Goal: Task Accomplishment & Management: Complete application form

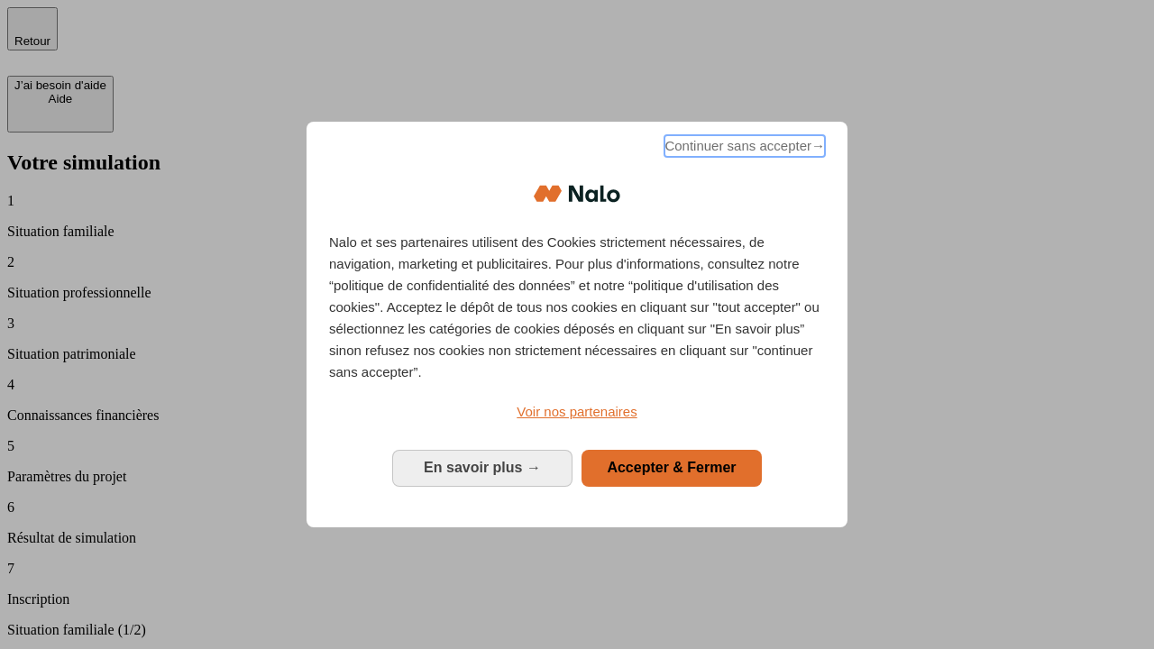
click at [743, 149] on span "Continuer sans accepter →" at bounding box center [744, 146] width 160 height 22
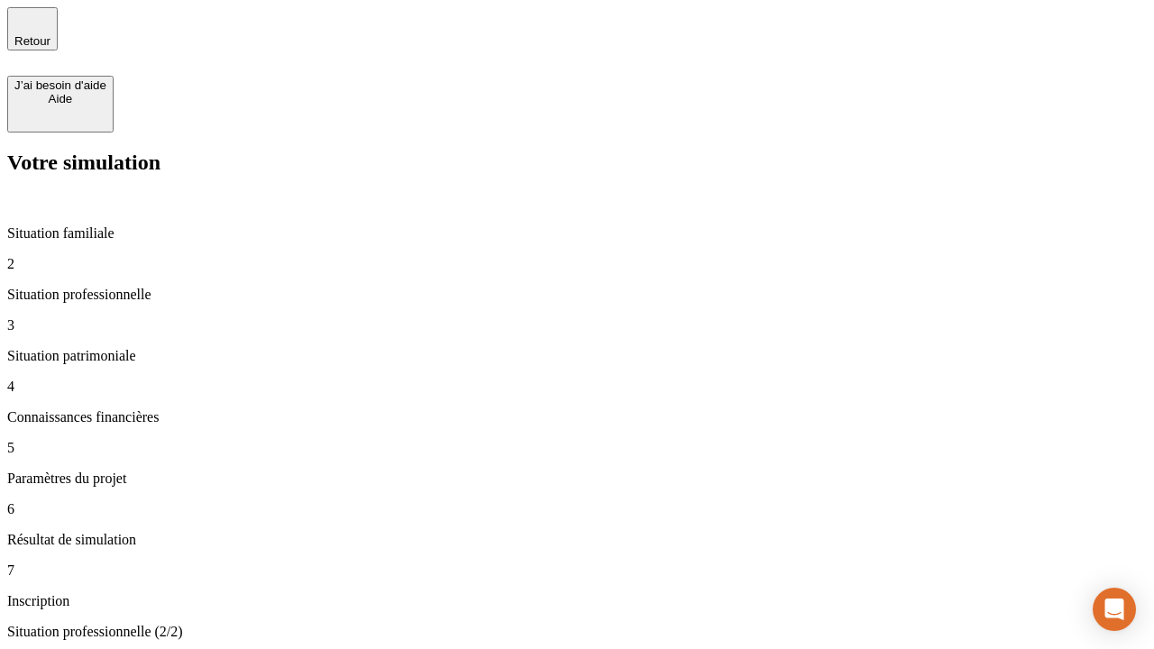
type input "70 000"
type input "1 000"
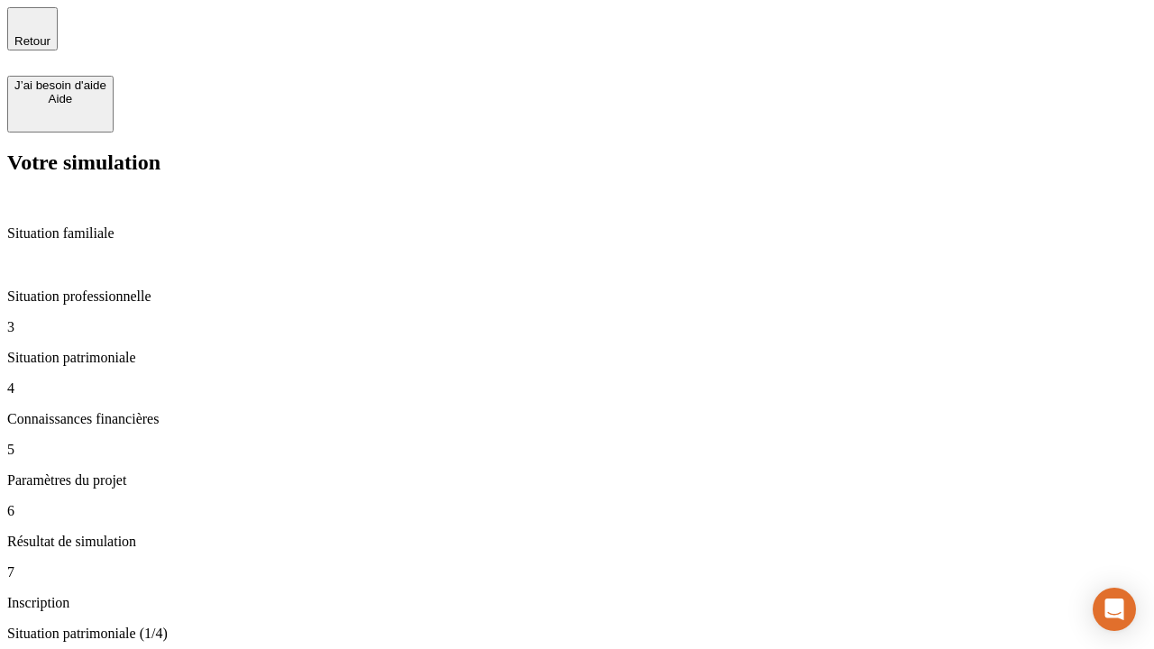
type input "800"
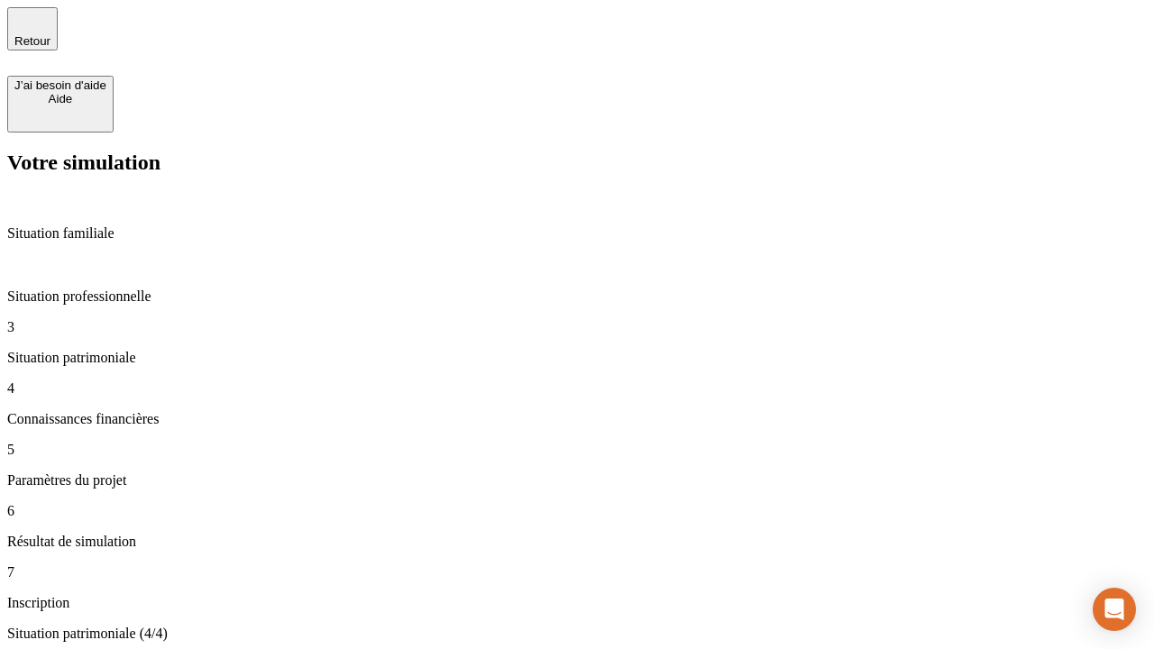
type input "6"
type input "400"
type input "3"
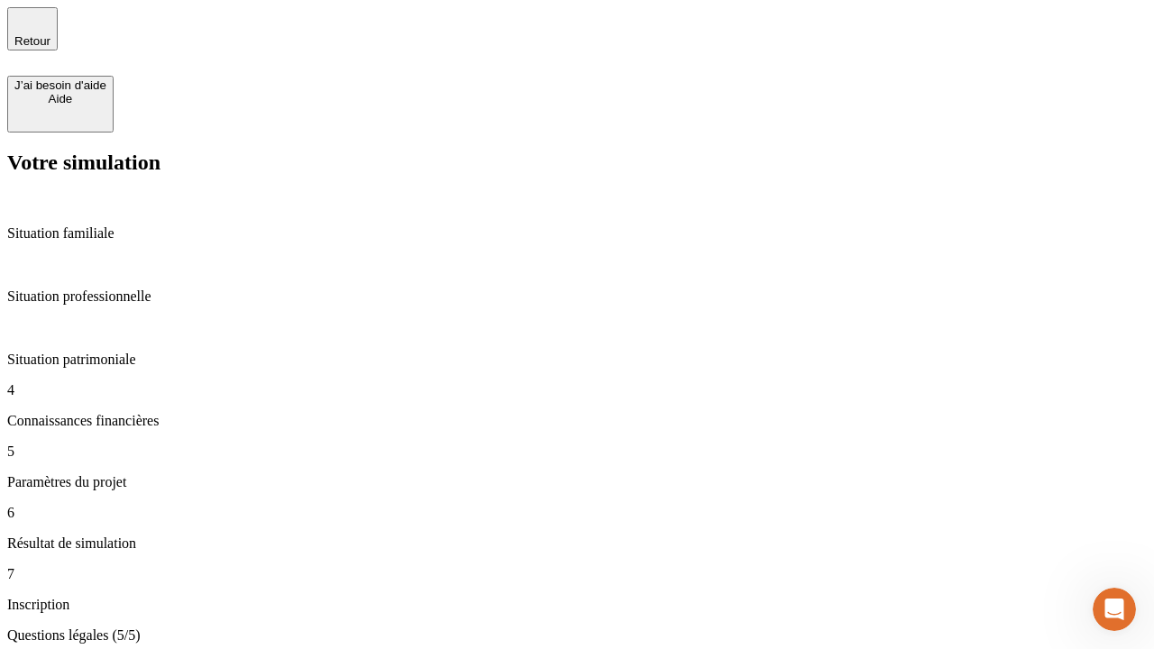
type input "35"
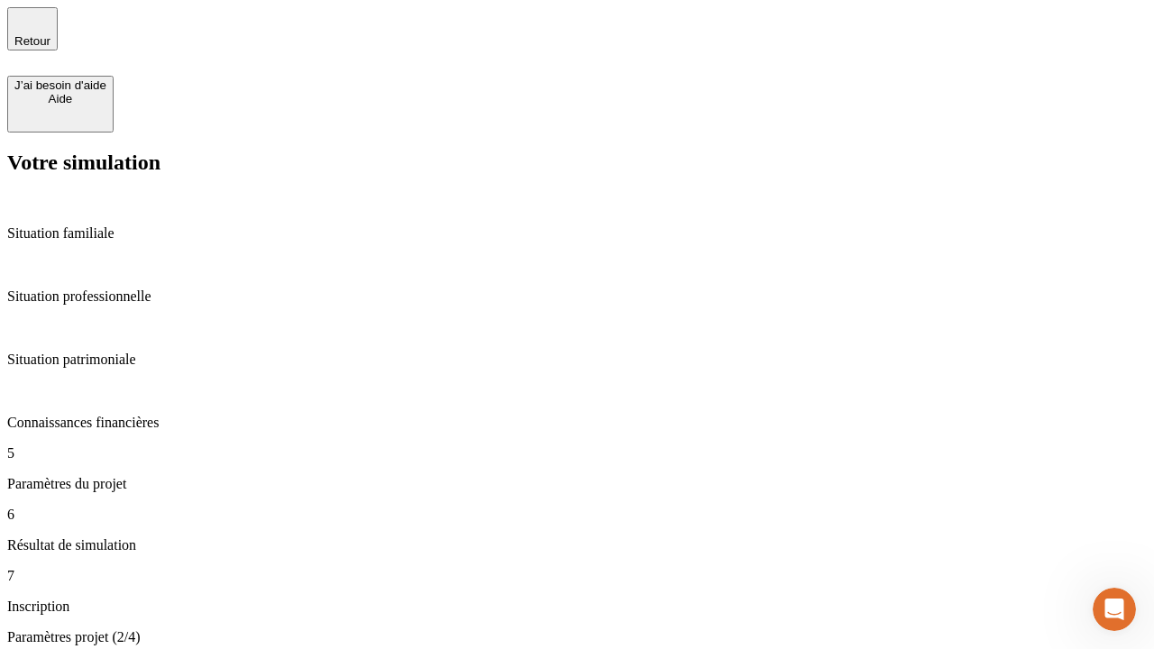
type input "500"
type input "640"
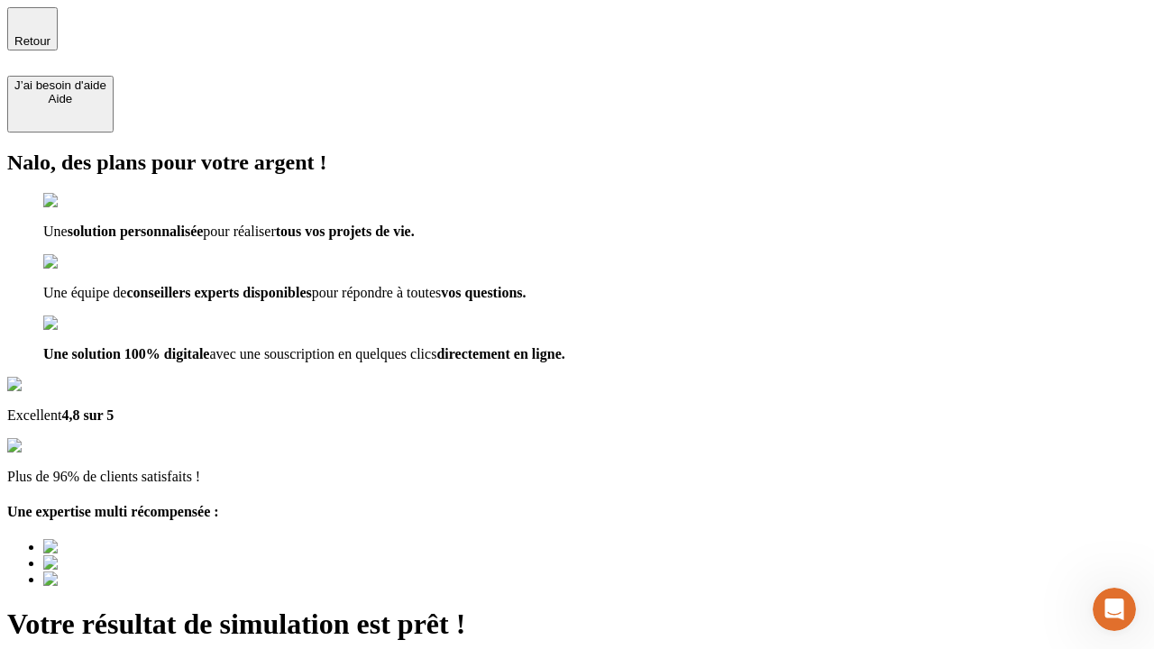
type input "[EMAIL_ADDRESS][DOMAIN_NAME]"
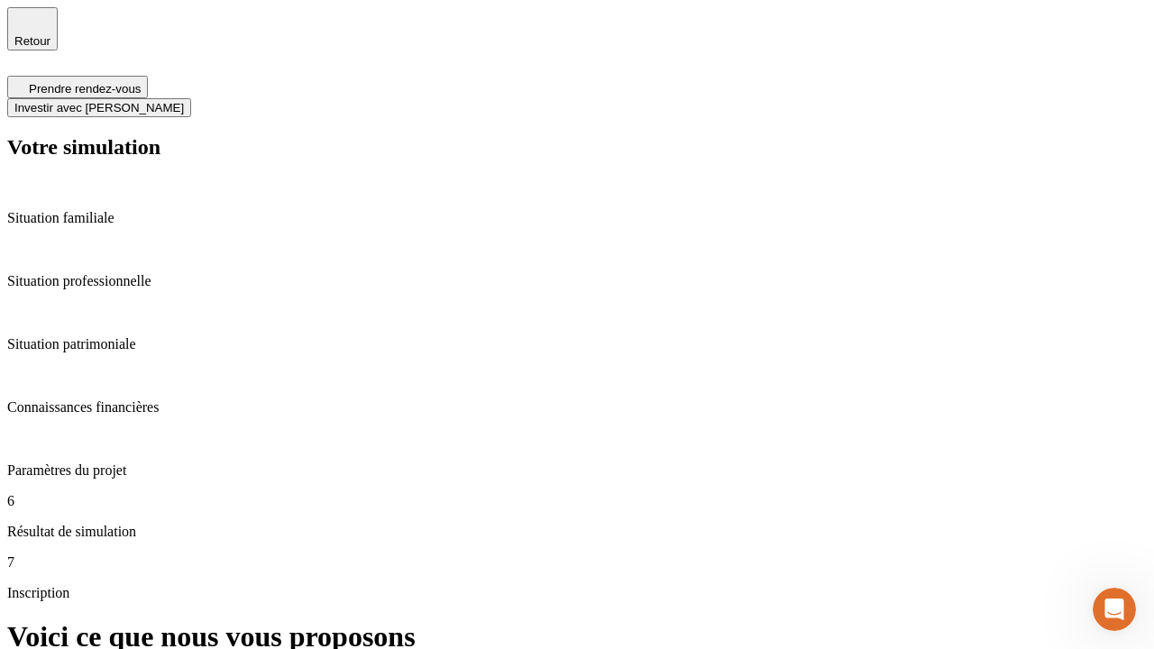
click at [184, 101] on span "Investir avec [PERSON_NAME]" at bounding box center [98, 108] width 169 height 14
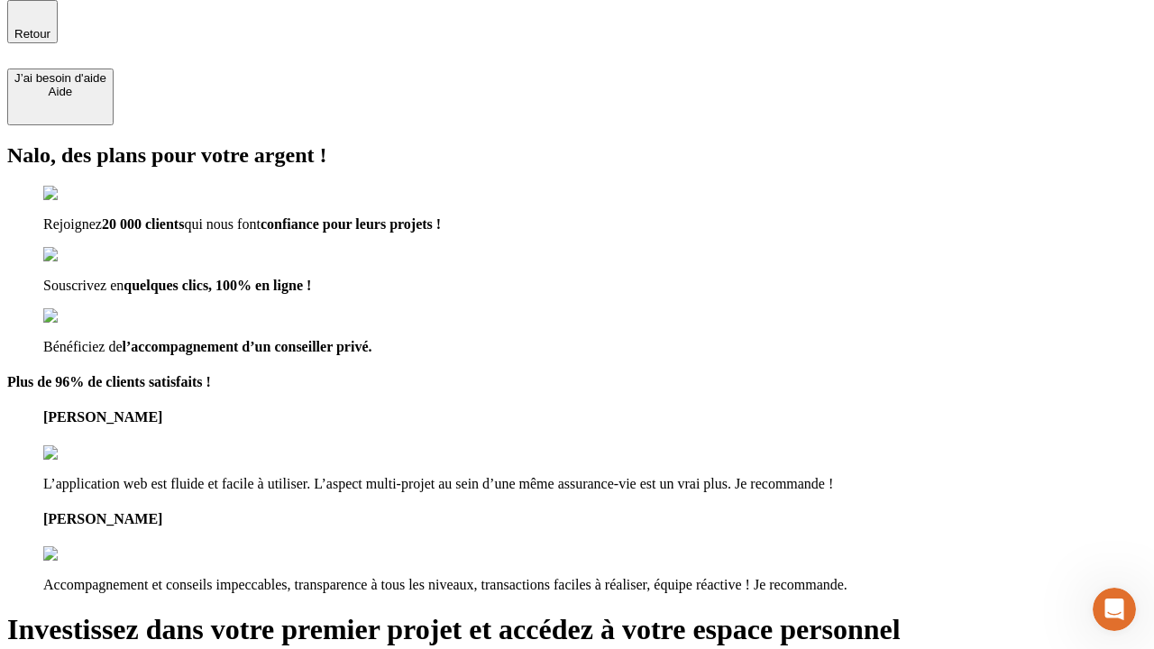
scroll to position [5, 0]
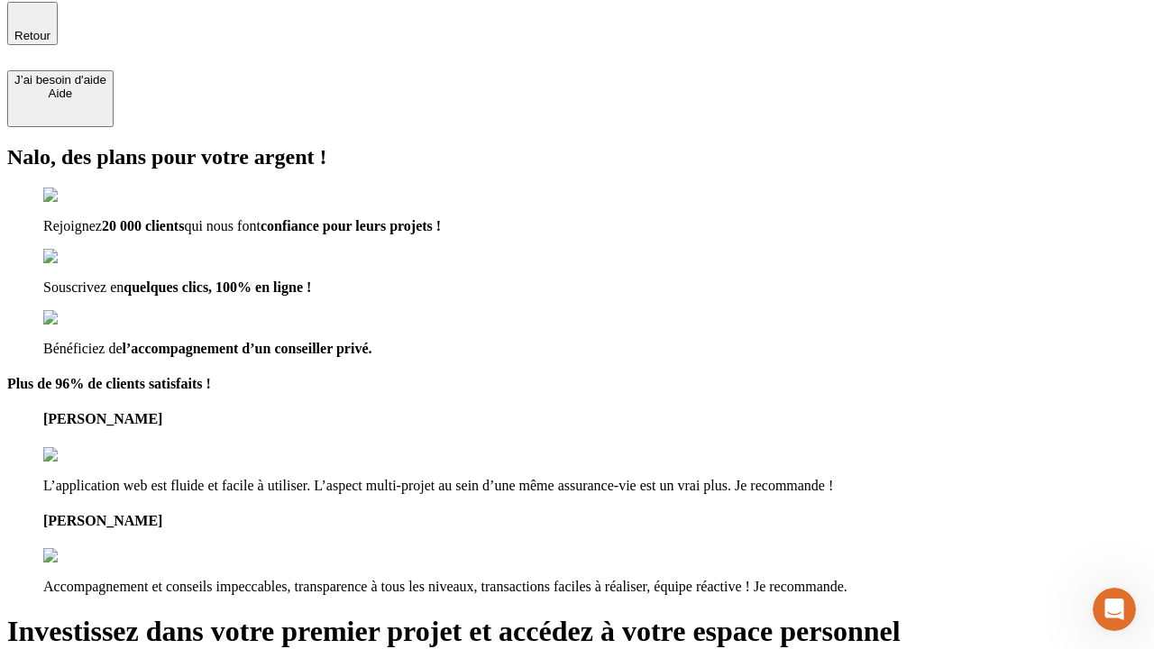
type input "[EMAIL_ADDRESS][DOMAIN_NAME]"
